Goal: Transaction & Acquisition: Subscribe to service/newsletter

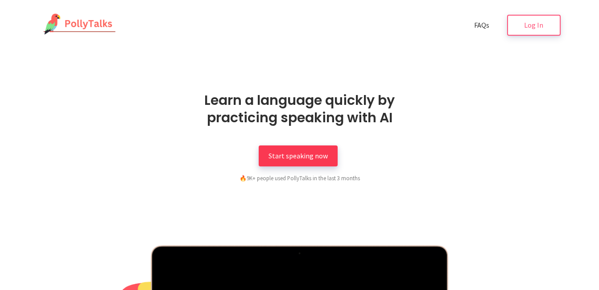
click at [297, 155] on span "Start speaking now" at bounding box center [297, 155] width 59 height 9
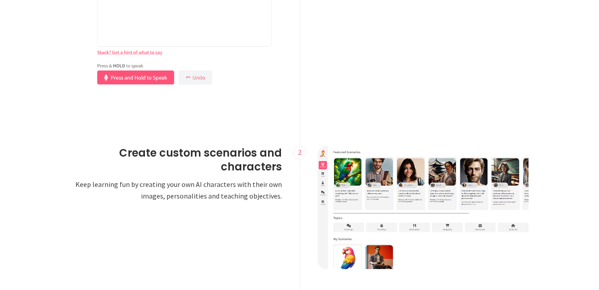
scroll to position [892, 0]
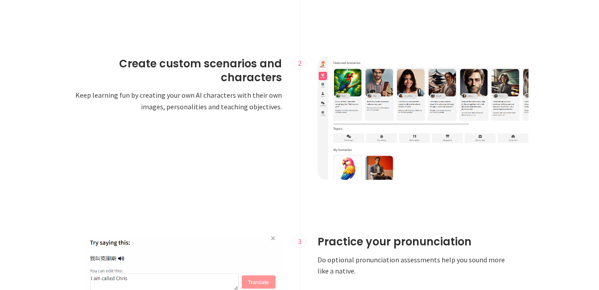
click at [403, 97] on img at bounding box center [425, 118] width 216 height 123
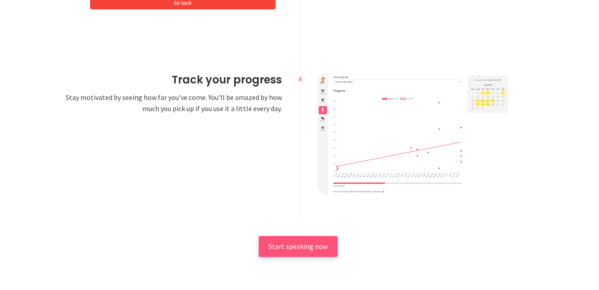
scroll to position [1293, 0]
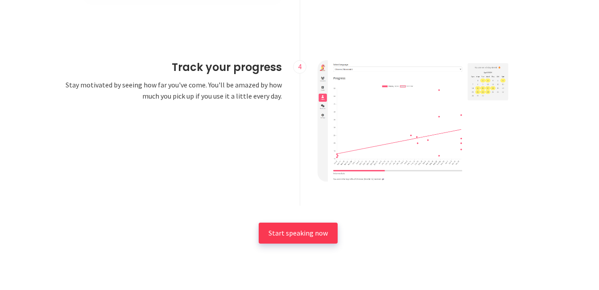
click at [313, 236] on span "Start speaking now" at bounding box center [297, 232] width 59 height 9
